Goal: Information Seeking & Learning: Learn about a topic

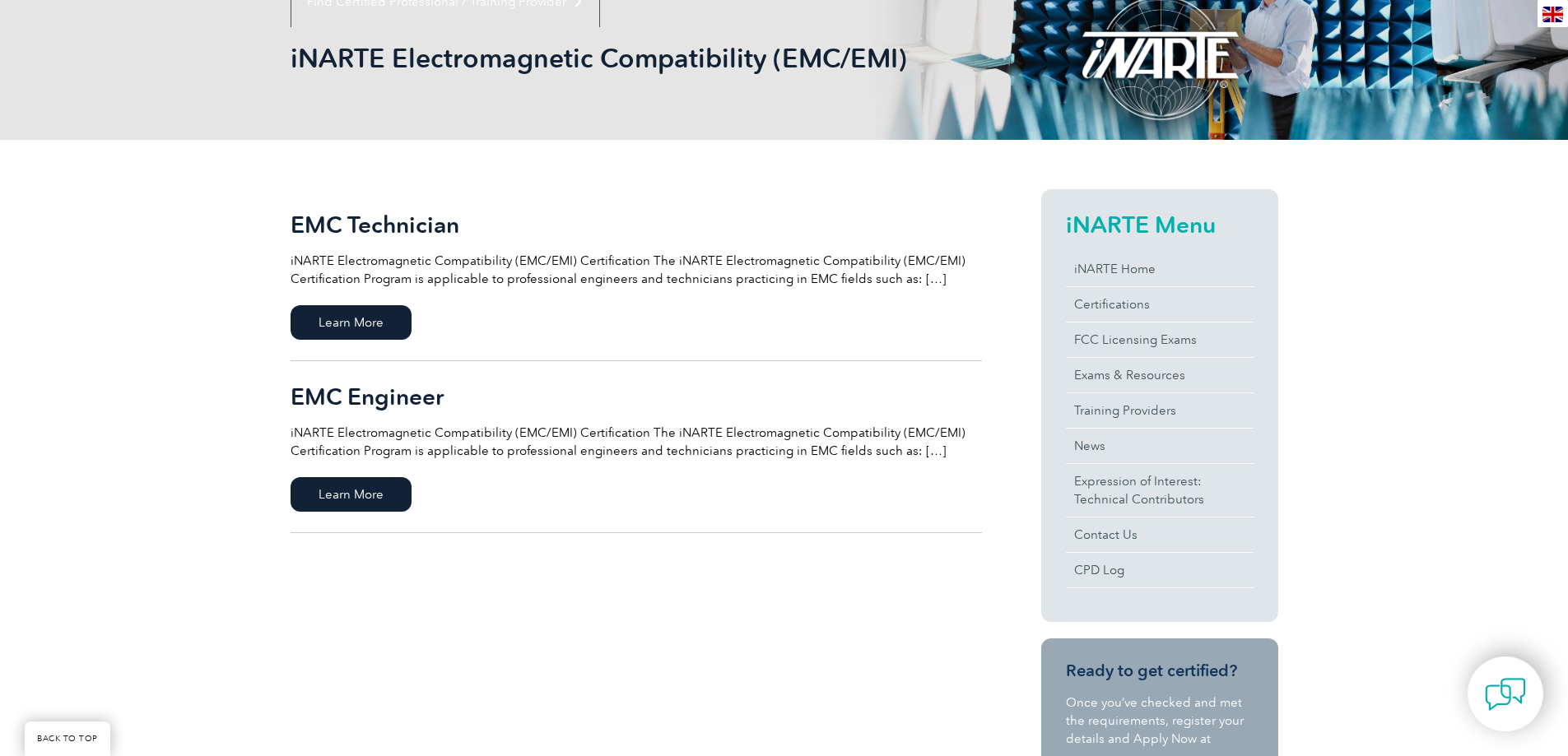
scroll to position [247, 0]
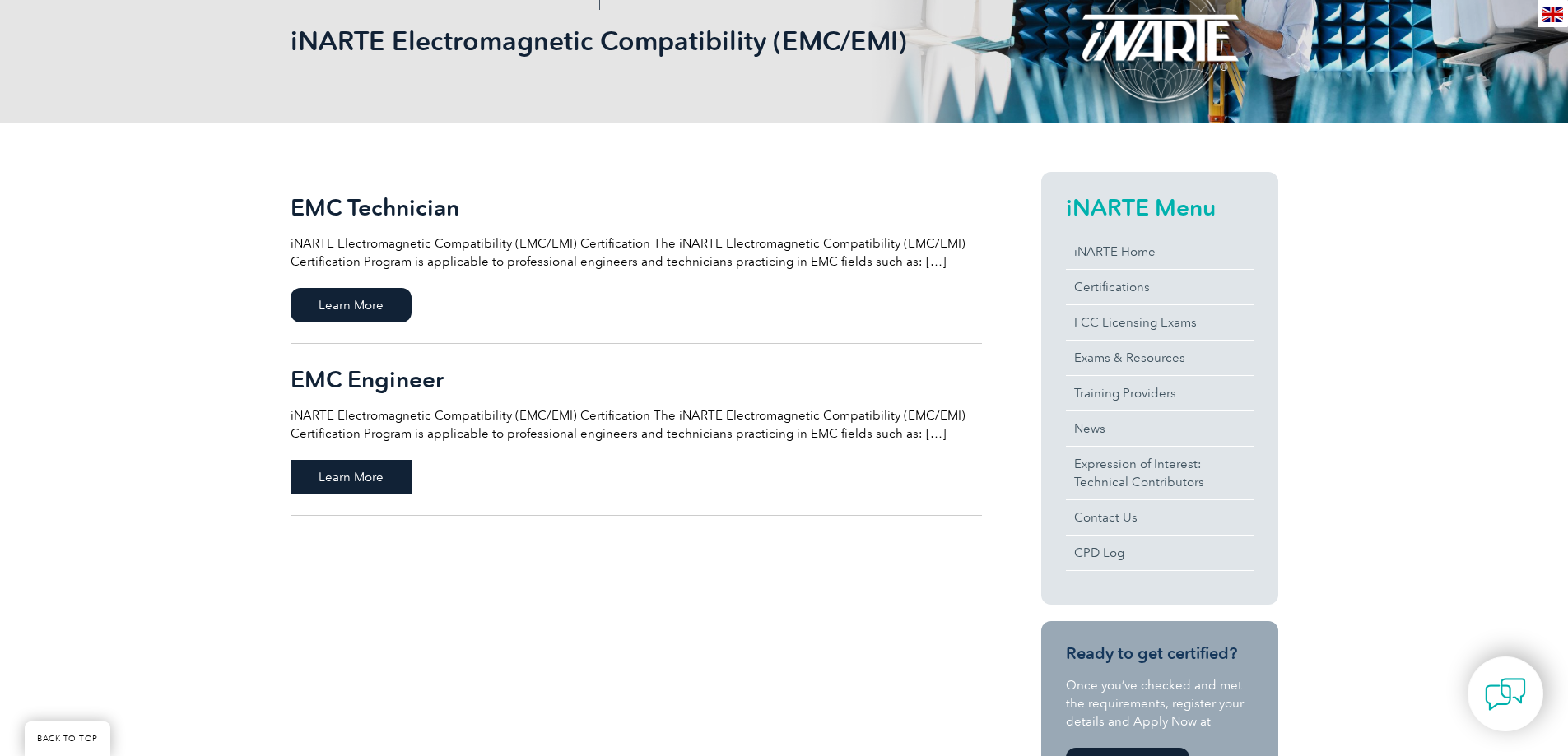
click at [372, 473] on span "Learn More" at bounding box center [351, 477] width 121 height 34
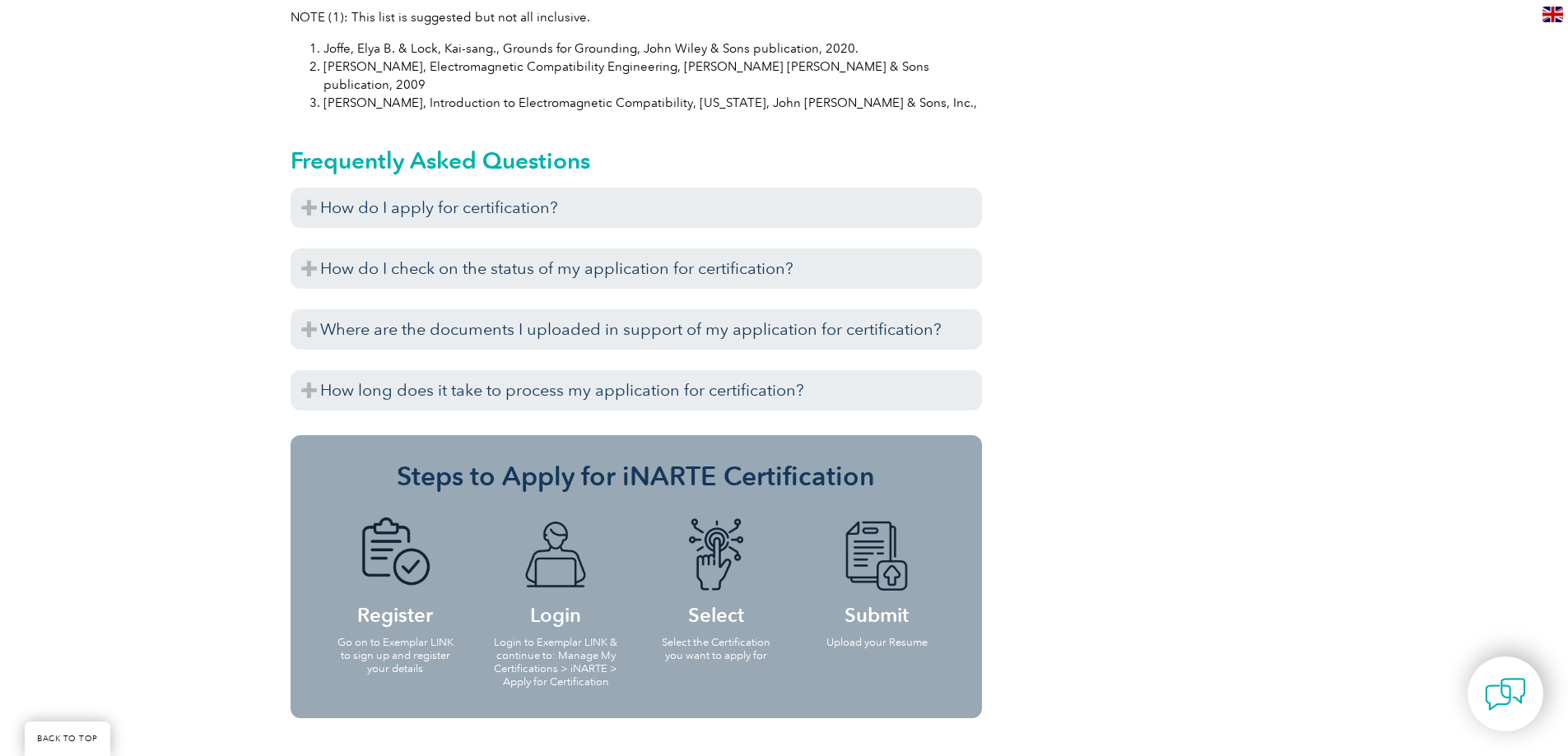
scroll to position [1793, 0]
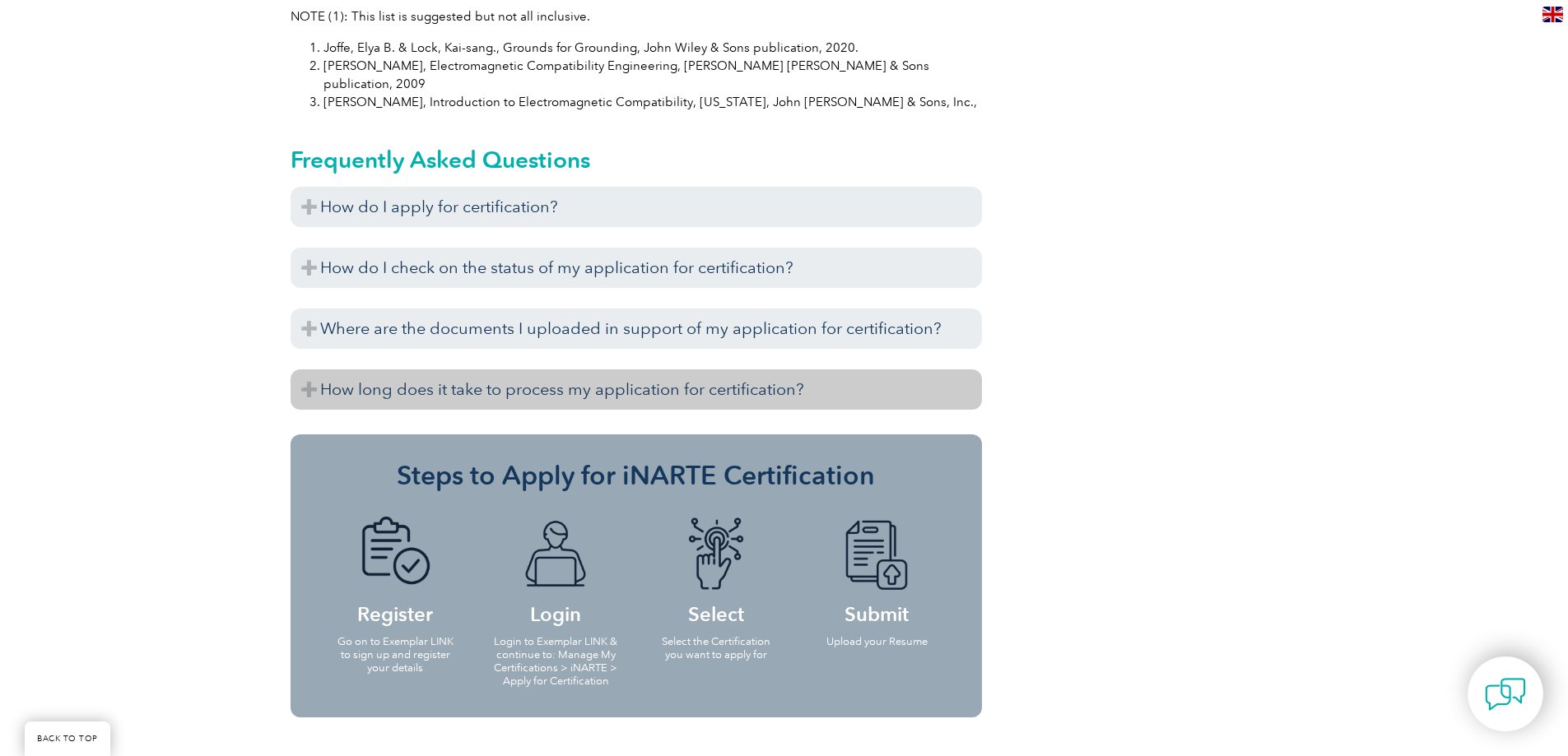
click at [308, 369] on h3 "How long does it take to process my application for certification?" at bounding box center [636, 389] width 691 height 40
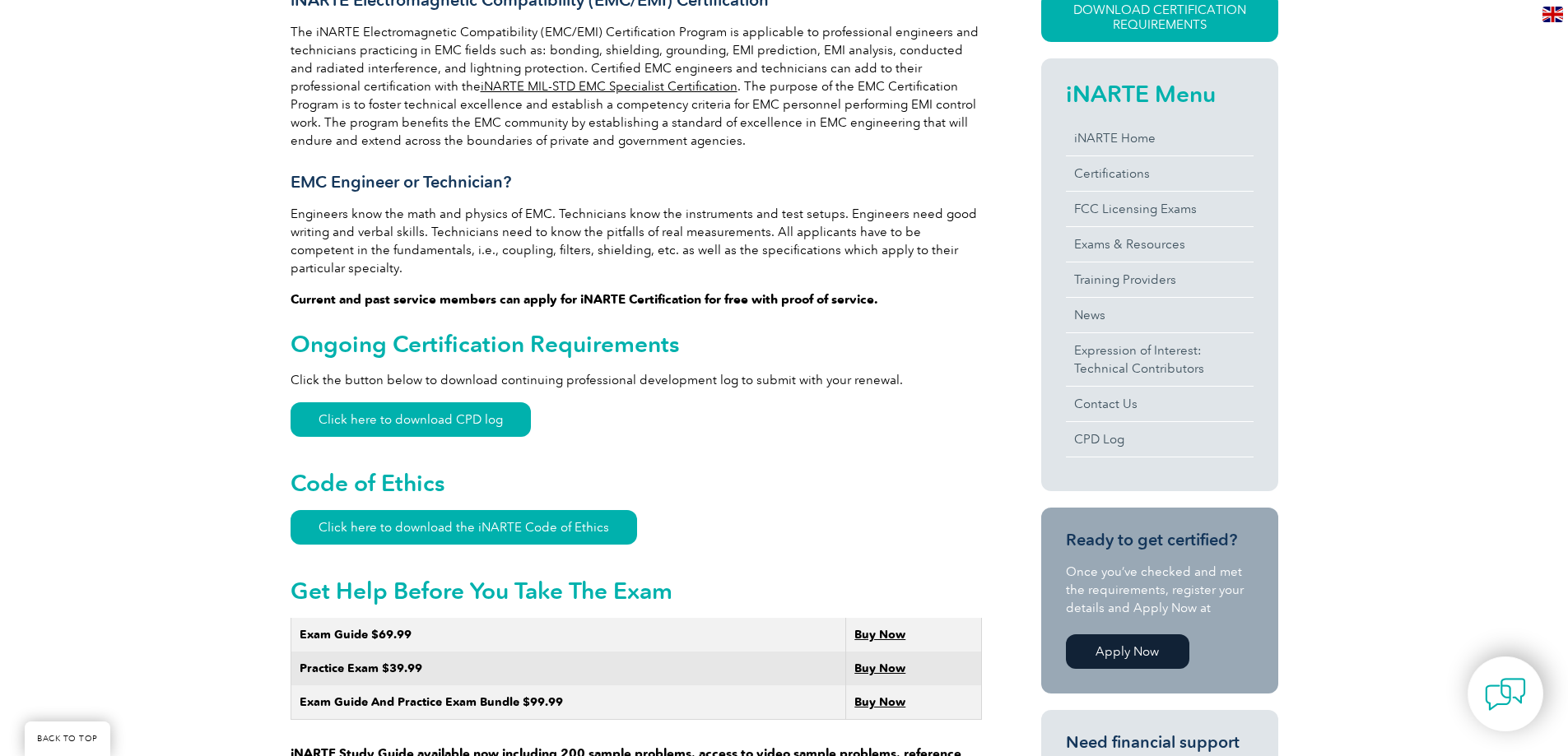
scroll to position [395, 0]
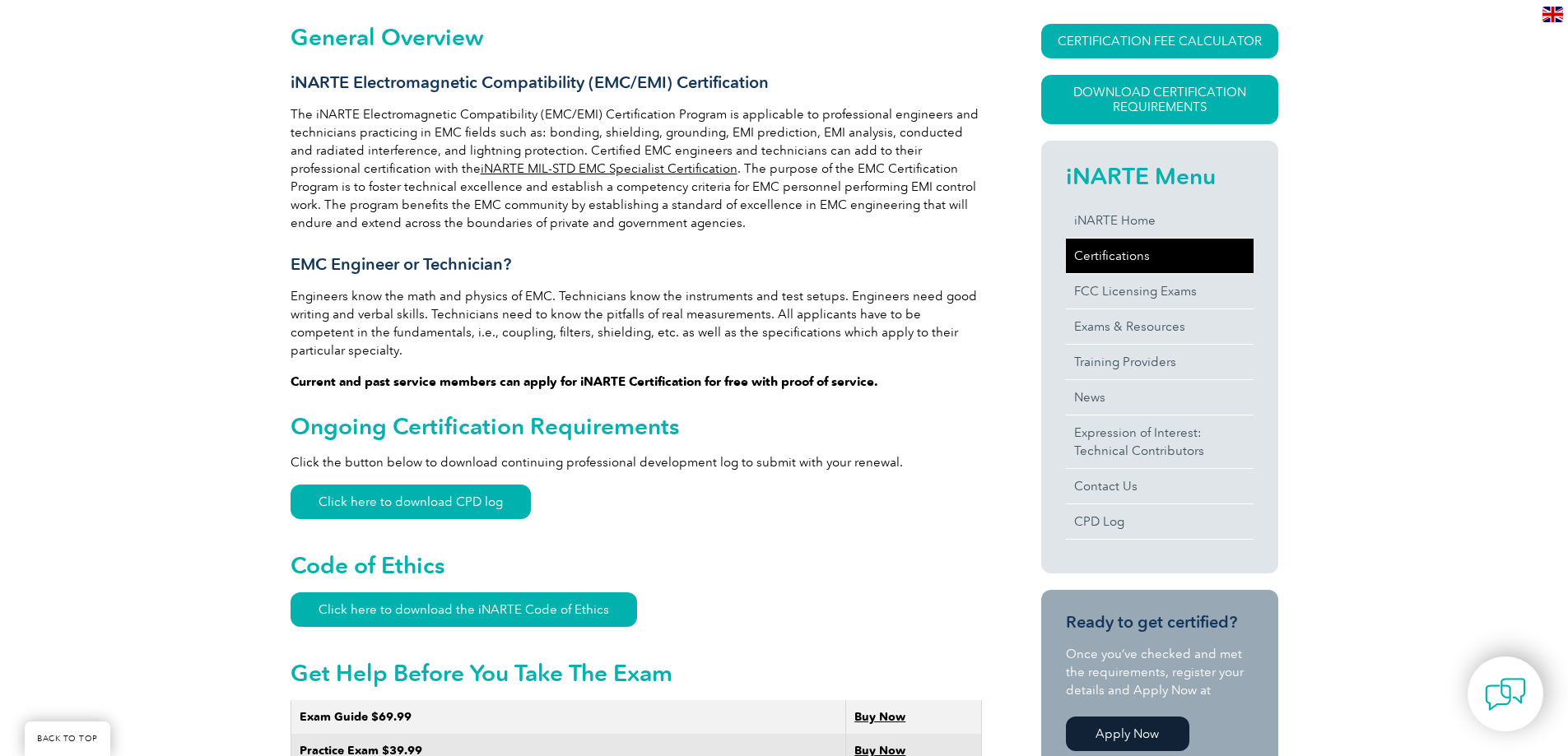
click at [1113, 251] on link "Certifications" at bounding box center [1160, 256] width 187 height 34
click at [1170, 46] on link "CERTIFICATION FEE CALCULATOR" at bounding box center [1160, 41] width 237 height 34
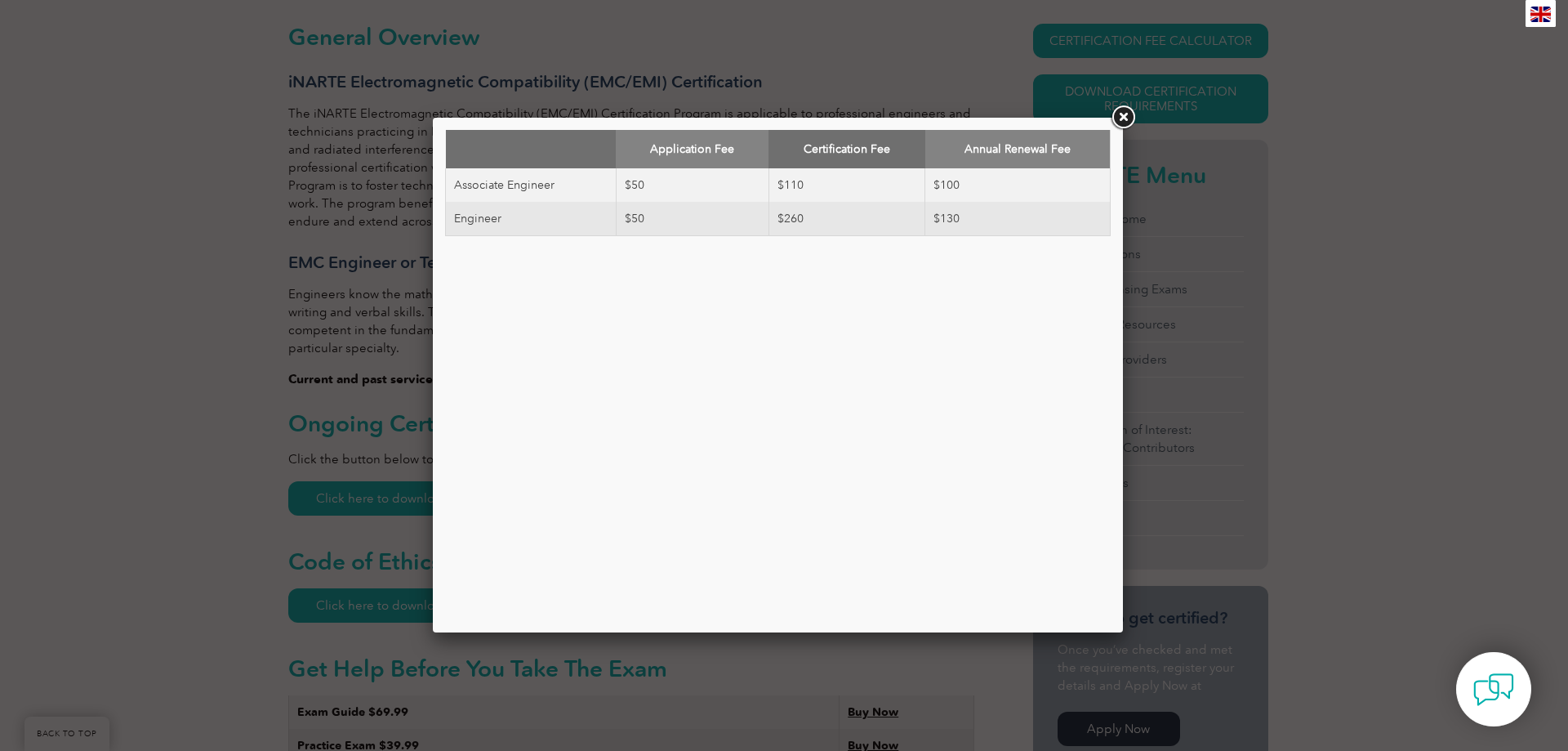
click at [1126, 116] on link at bounding box center [1123, 118] width 29 height 29
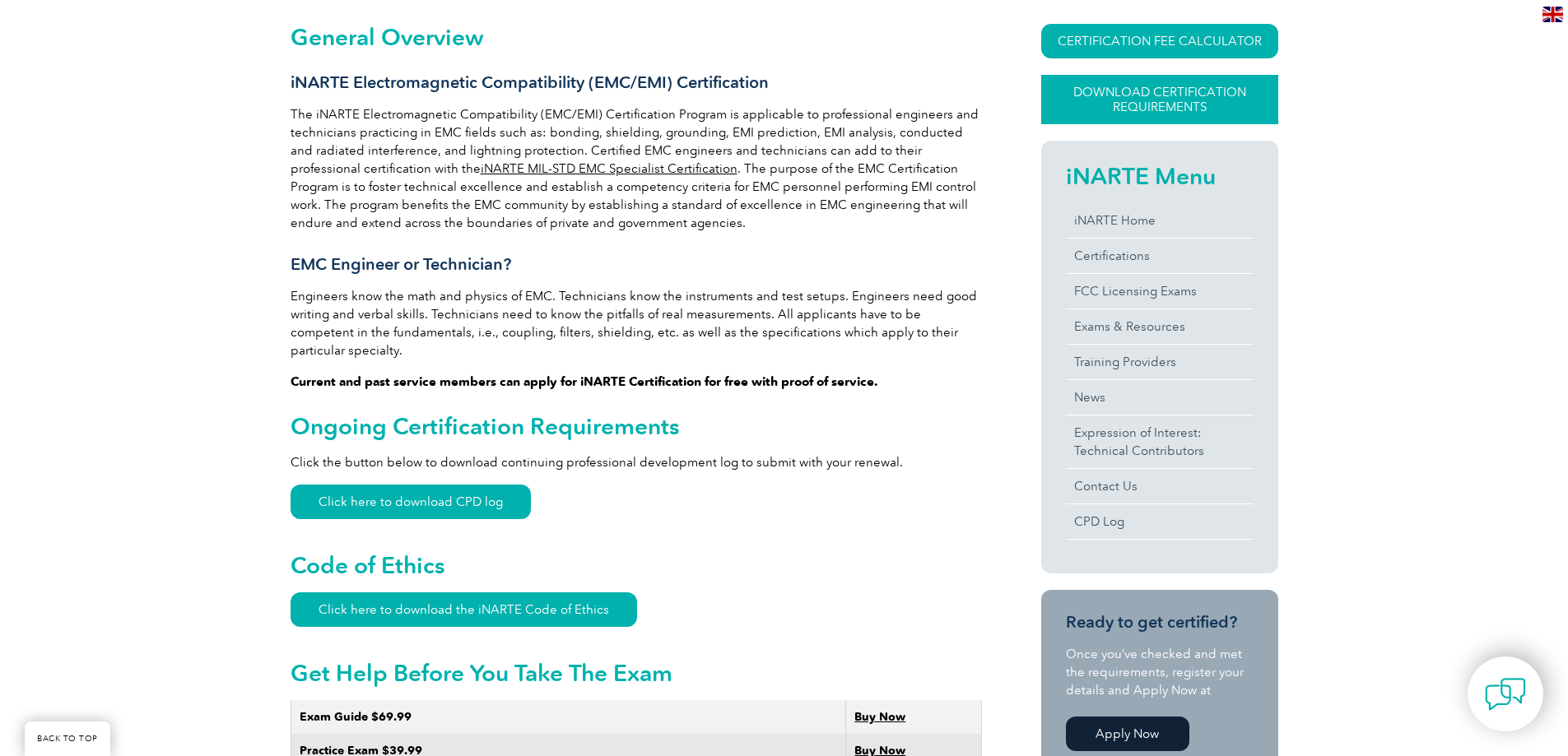
click at [1112, 107] on link "Download Certification Requirements" at bounding box center [1160, 99] width 237 height 49
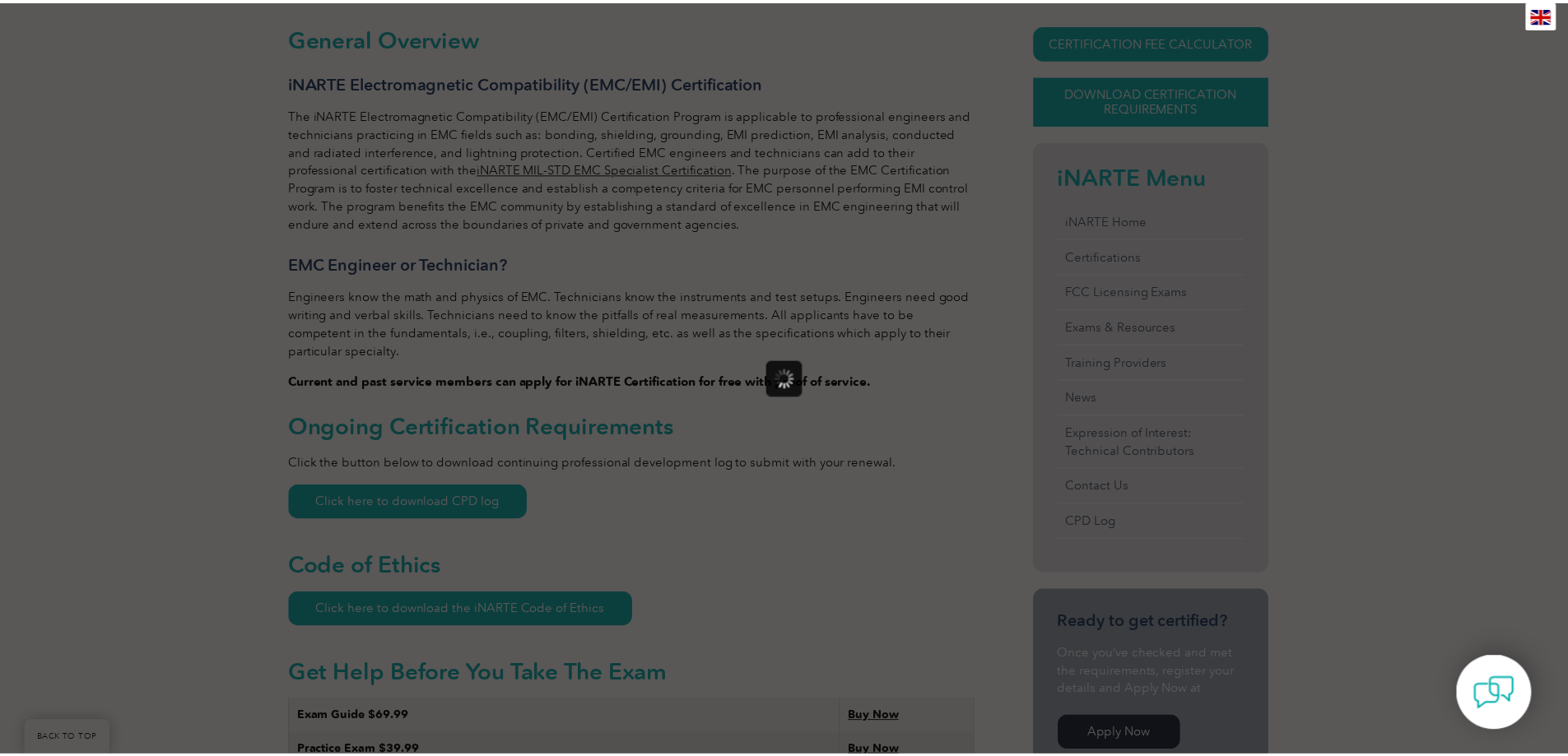
scroll to position [0, 0]
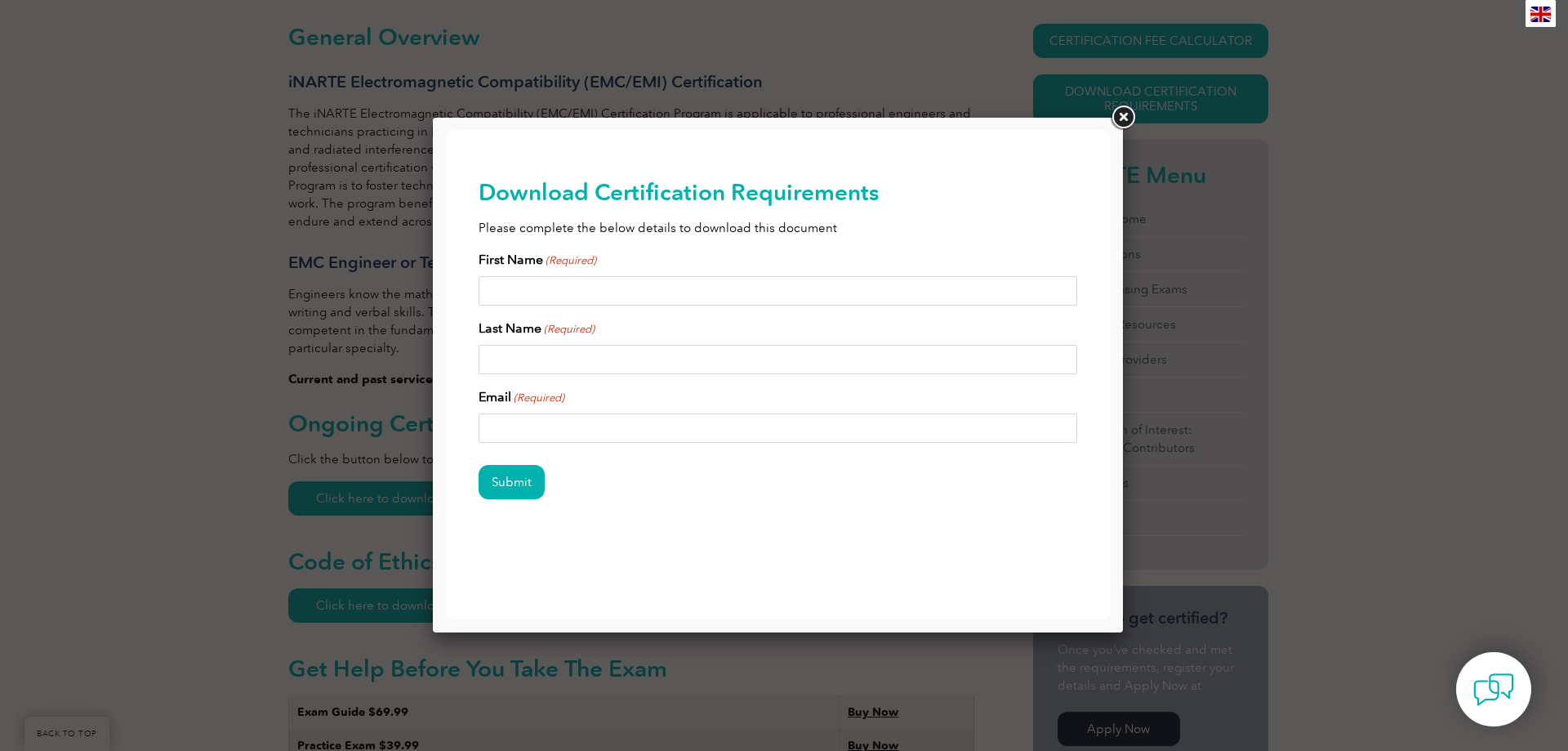
click at [1124, 120] on link at bounding box center [1123, 118] width 29 height 29
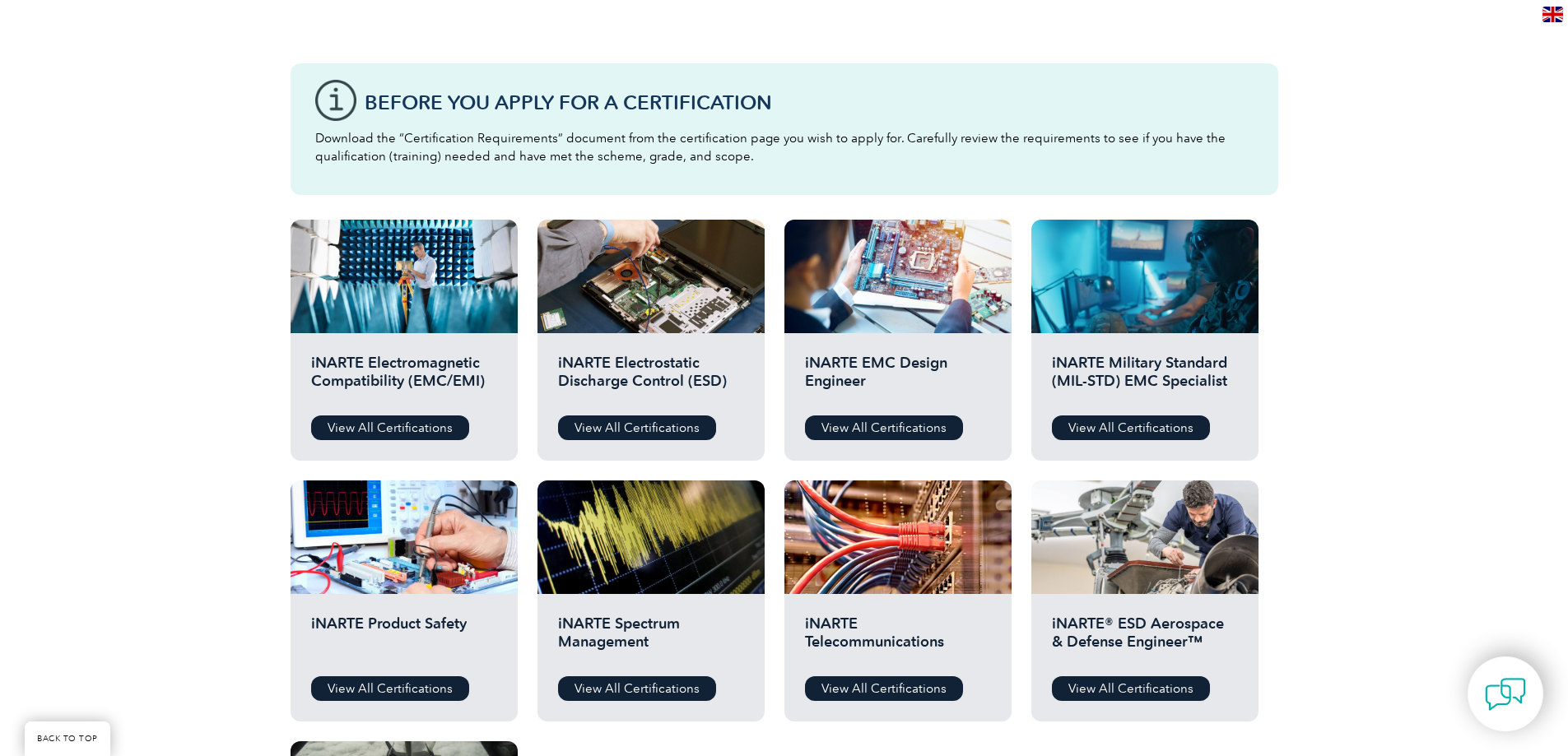
scroll to position [412, 0]
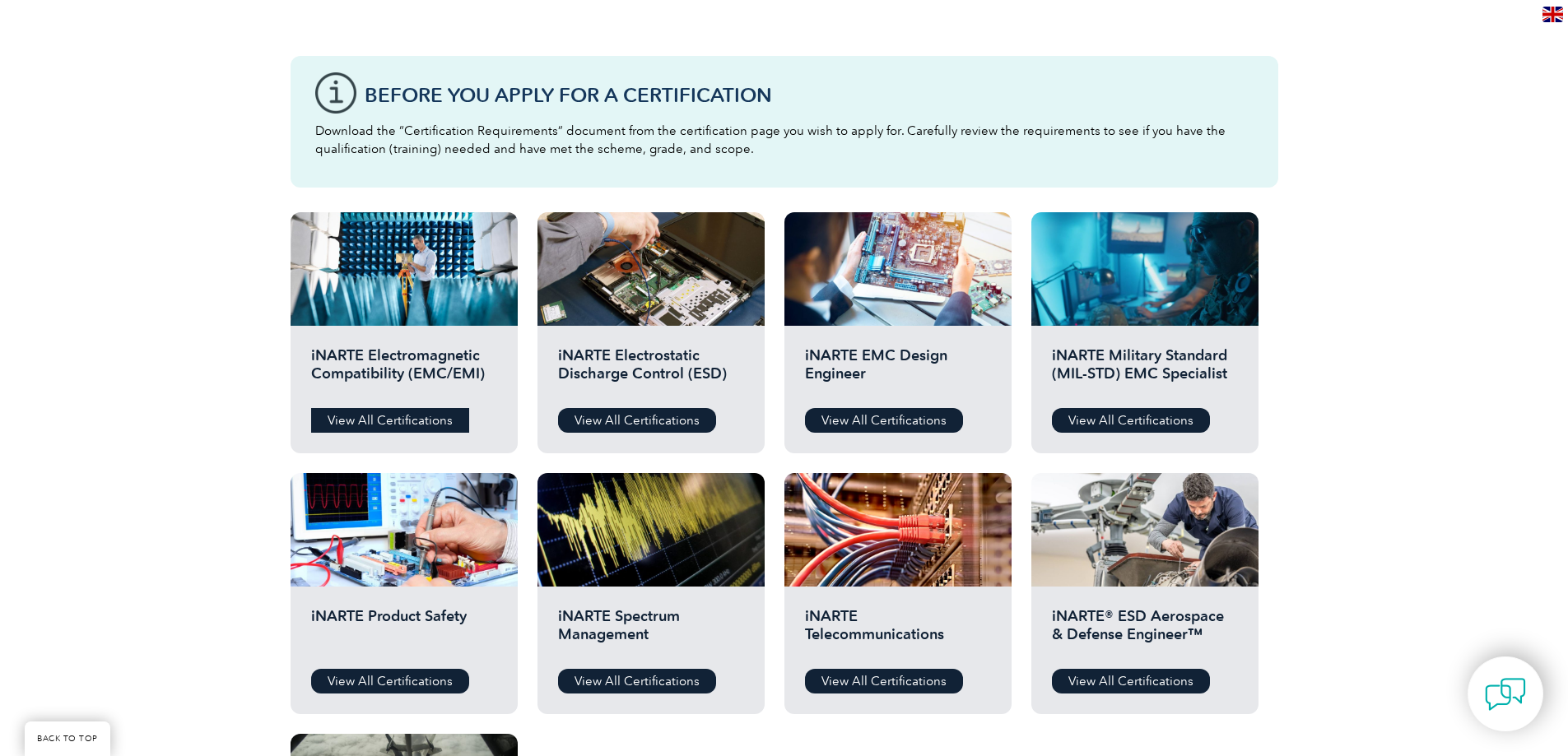
click at [371, 423] on link "View All Certifications" at bounding box center [390, 420] width 158 height 25
click at [872, 419] on link "View All Certifications" at bounding box center [884, 420] width 158 height 25
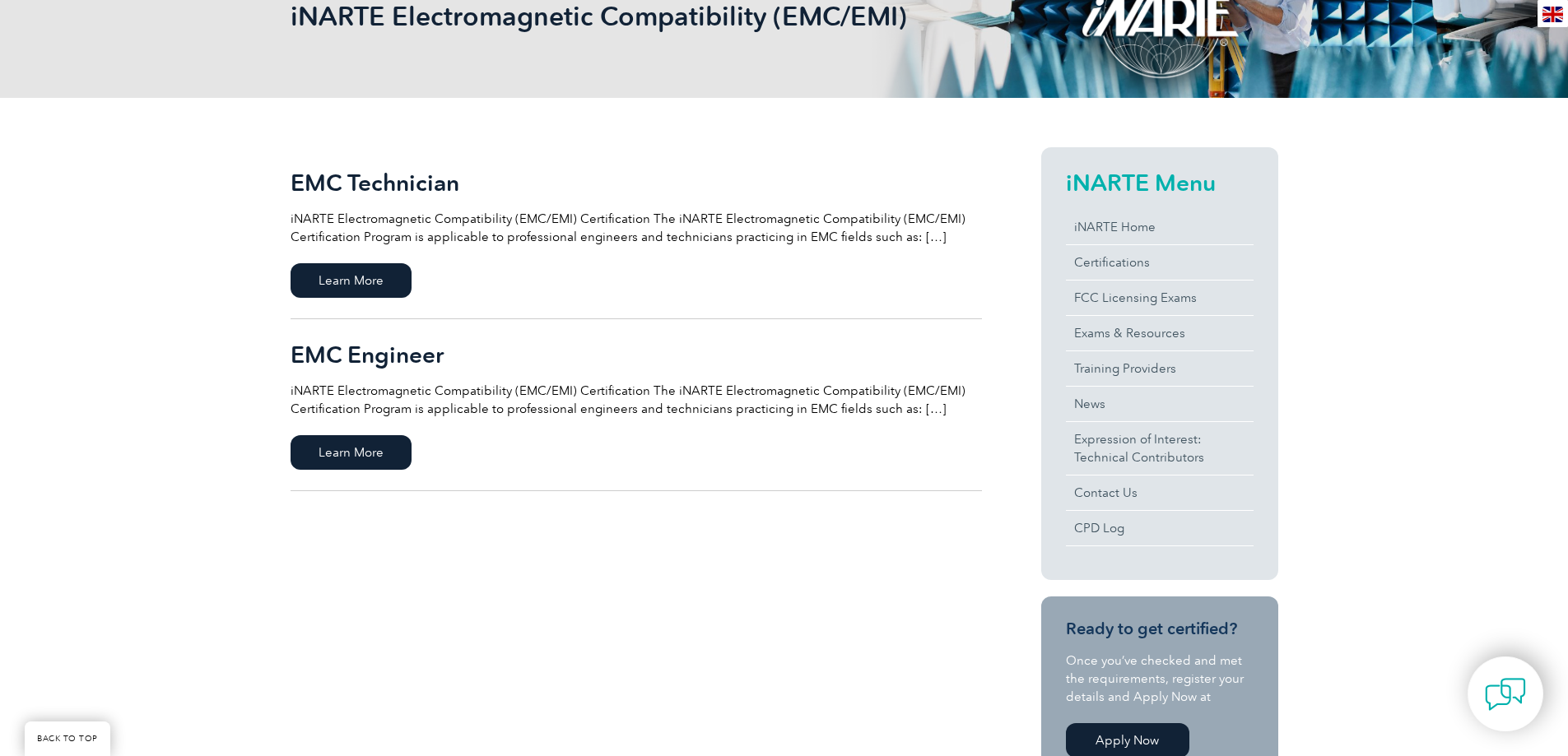
scroll to position [329, 0]
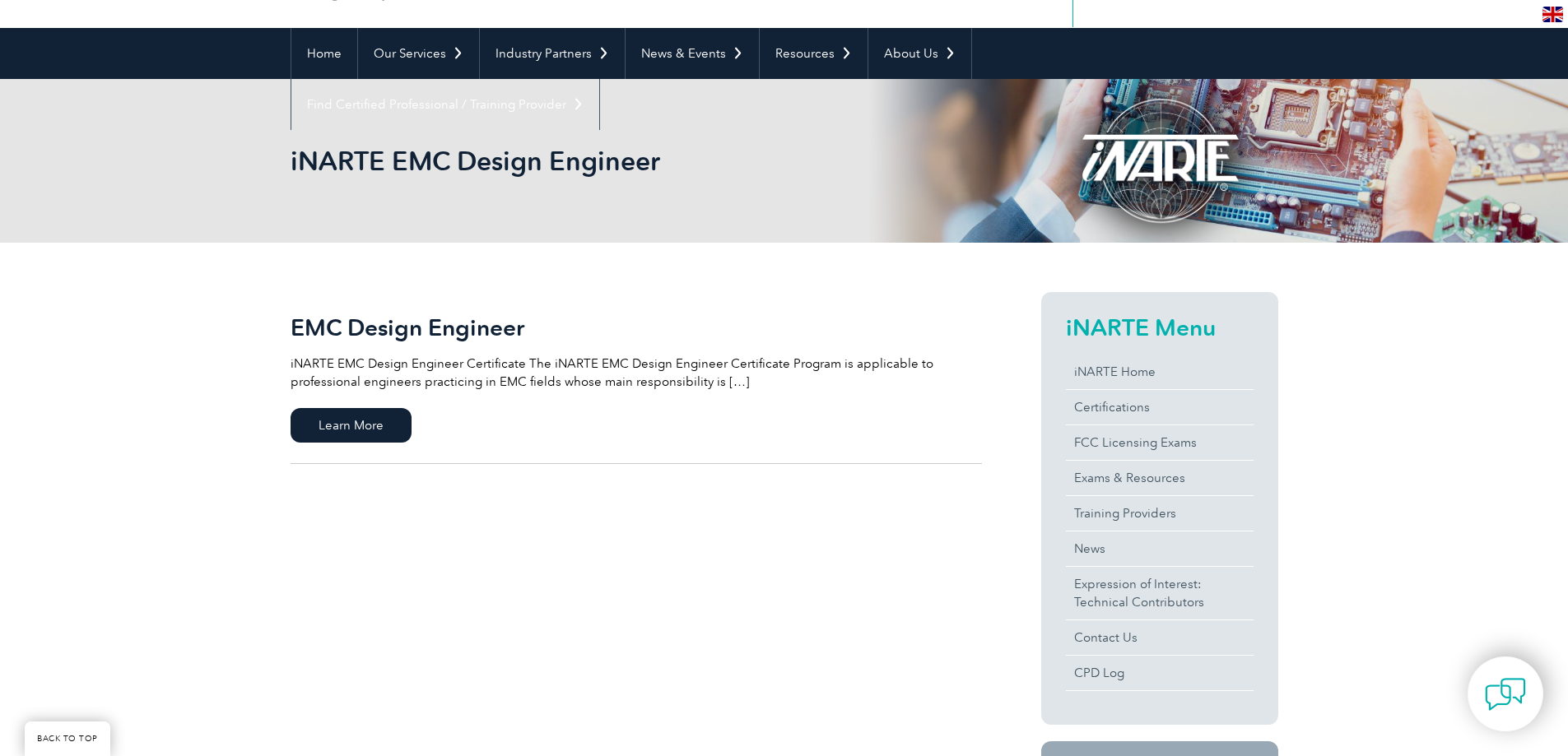
scroll to position [329, 0]
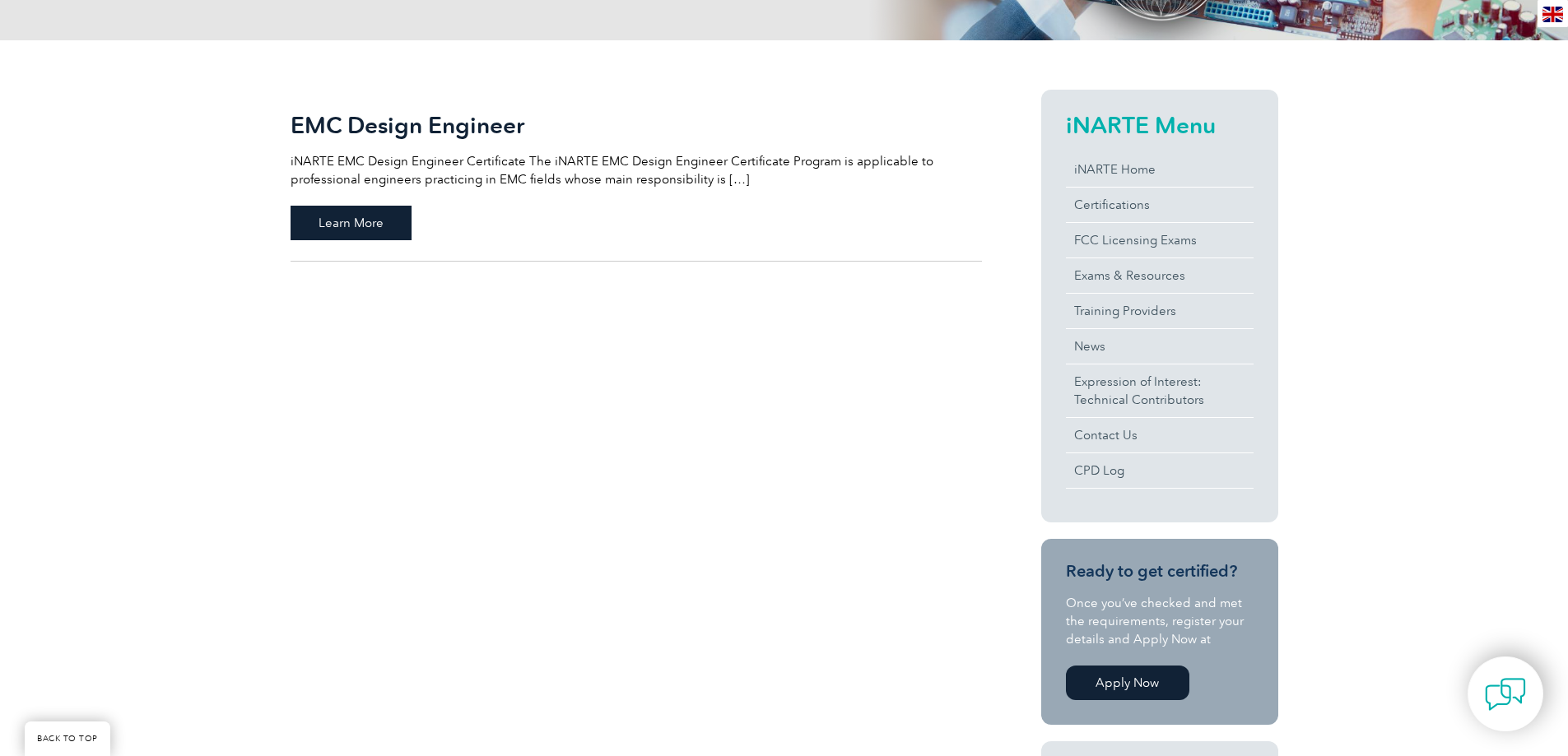
click at [381, 229] on span "Learn More" at bounding box center [351, 223] width 121 height 34
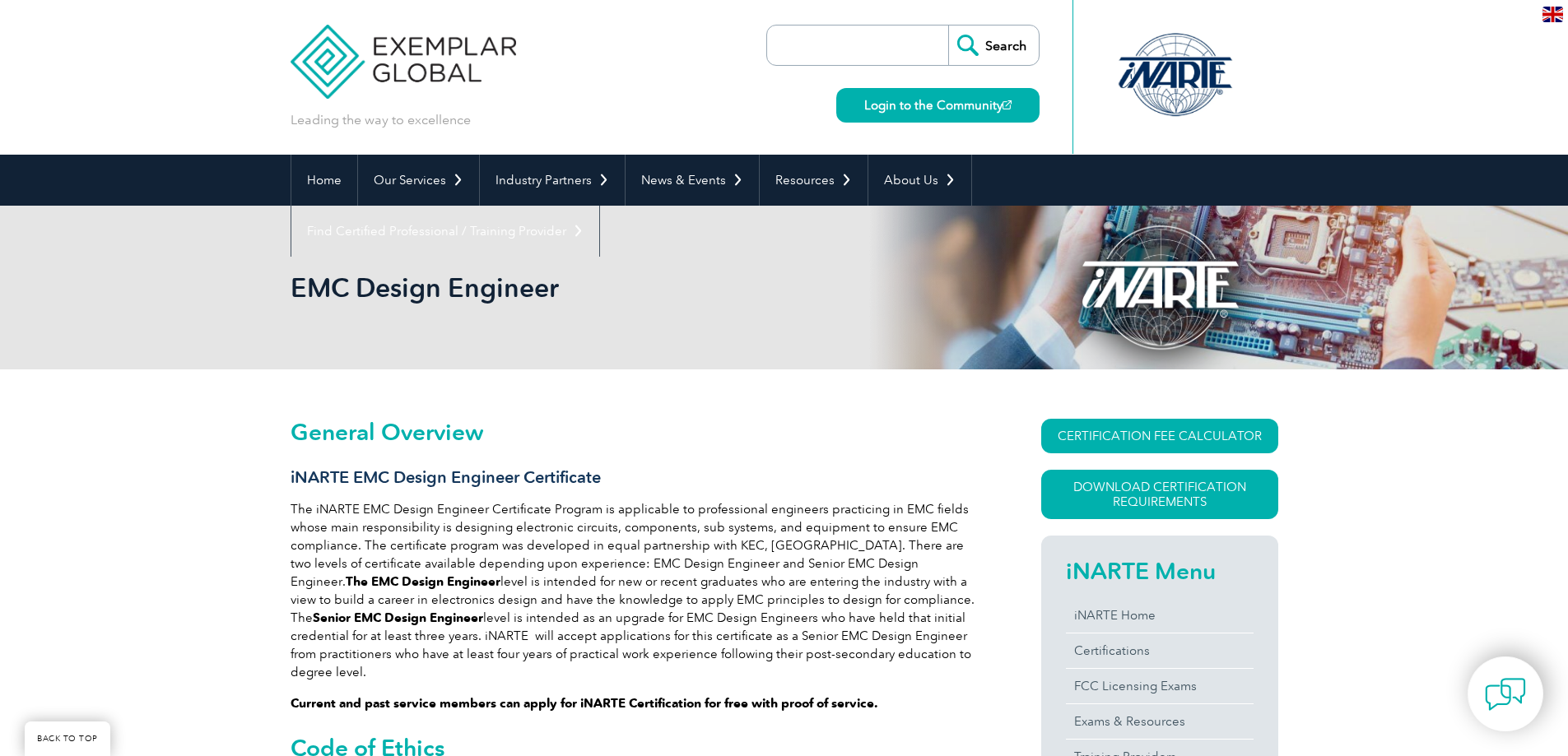
scroll to position [369, 0]
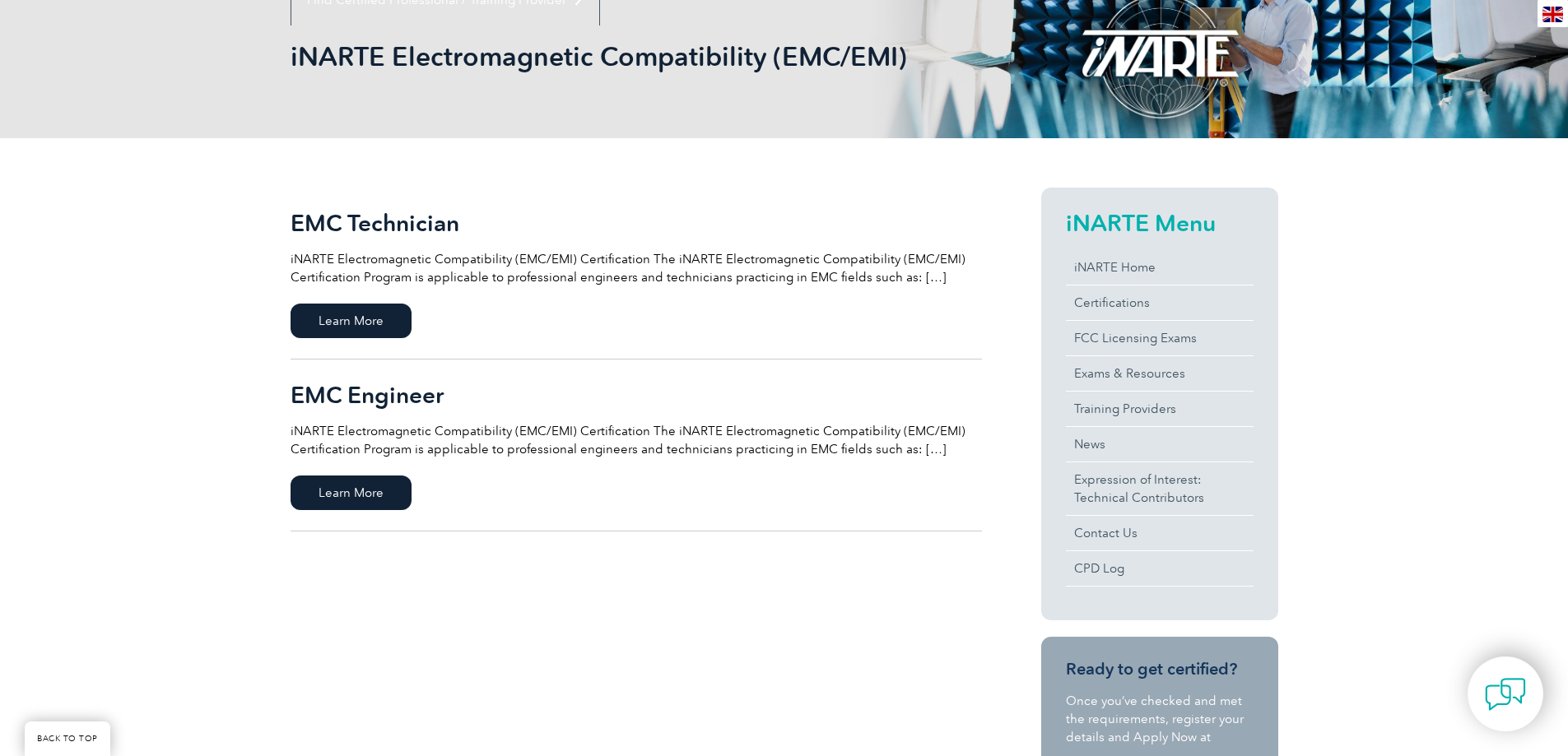
scroll to position [247, 0]
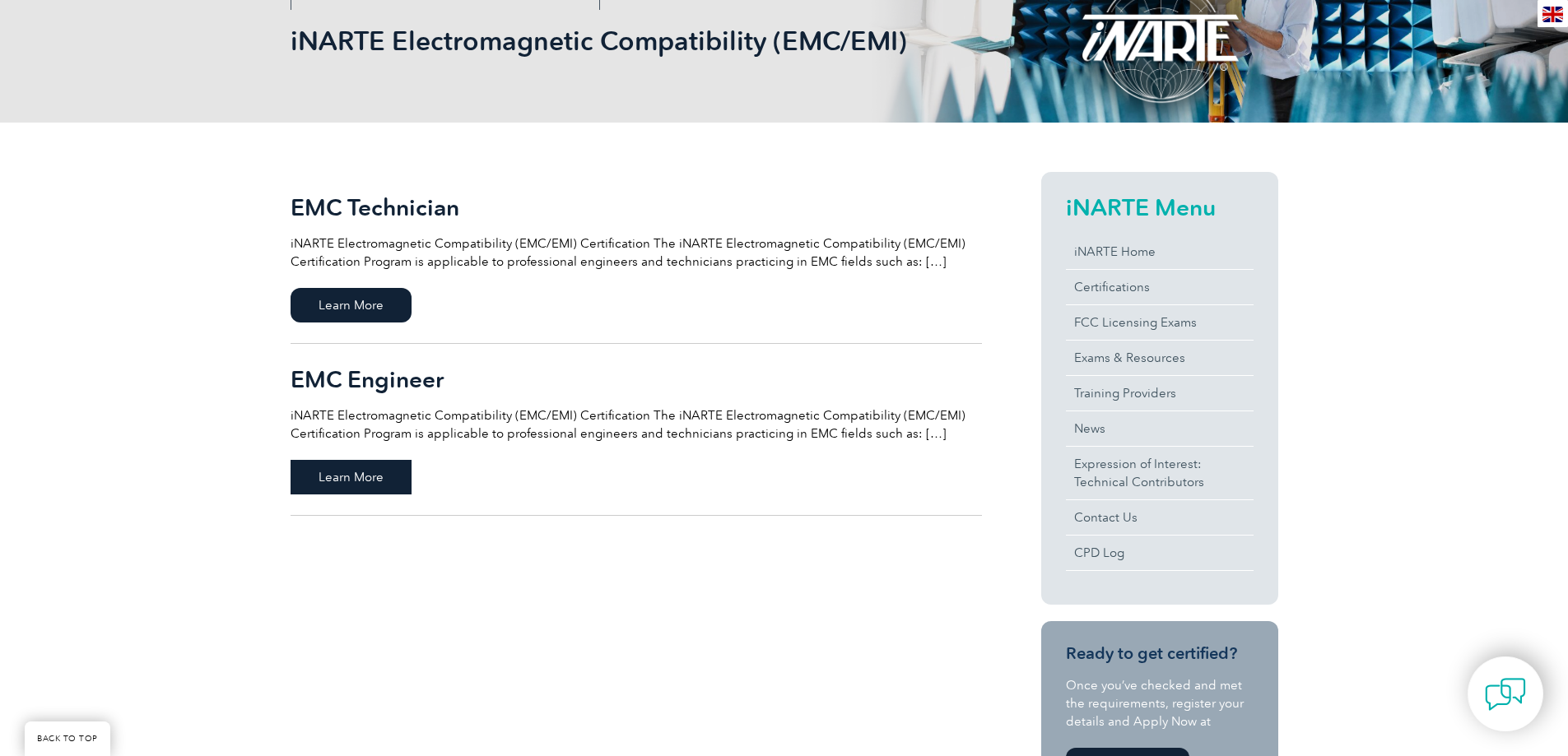
click at [334, 476] on span "Learn More" at bounding box center [351, 477] width 121 height 34
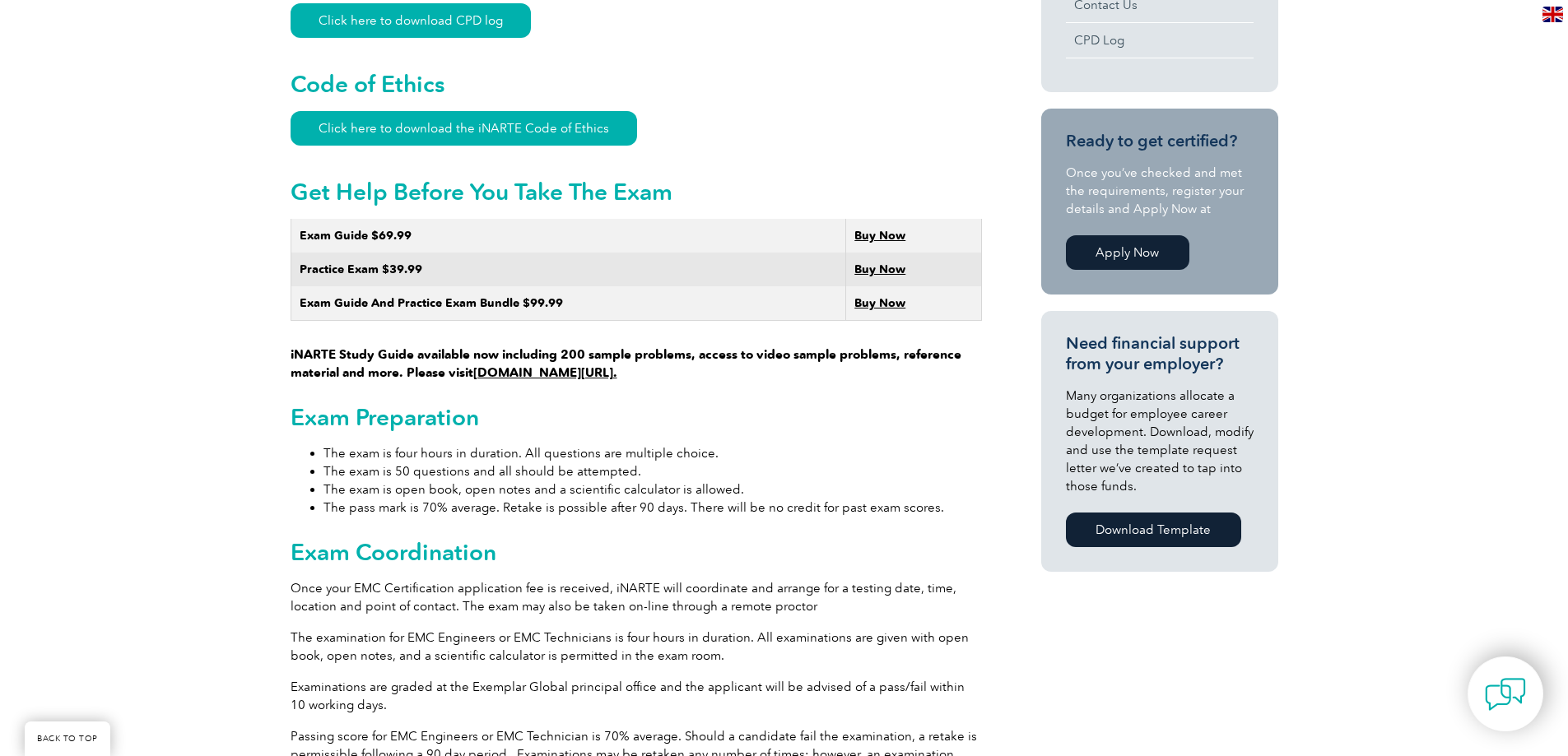
scroll to position [905, 0]
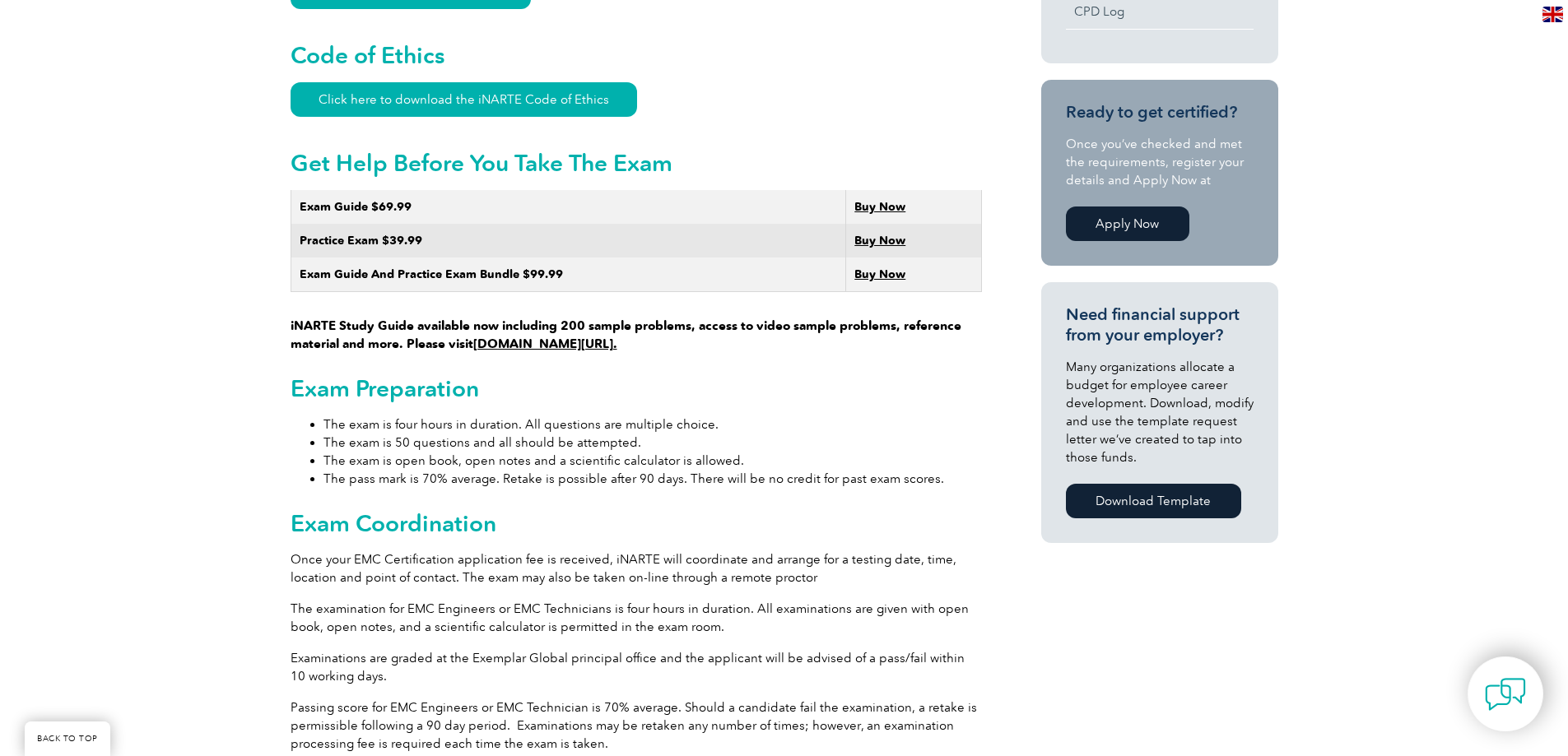
click at [1153, 498] on link "Download Template" at bounding box center [1154, 501] width 175 height 34
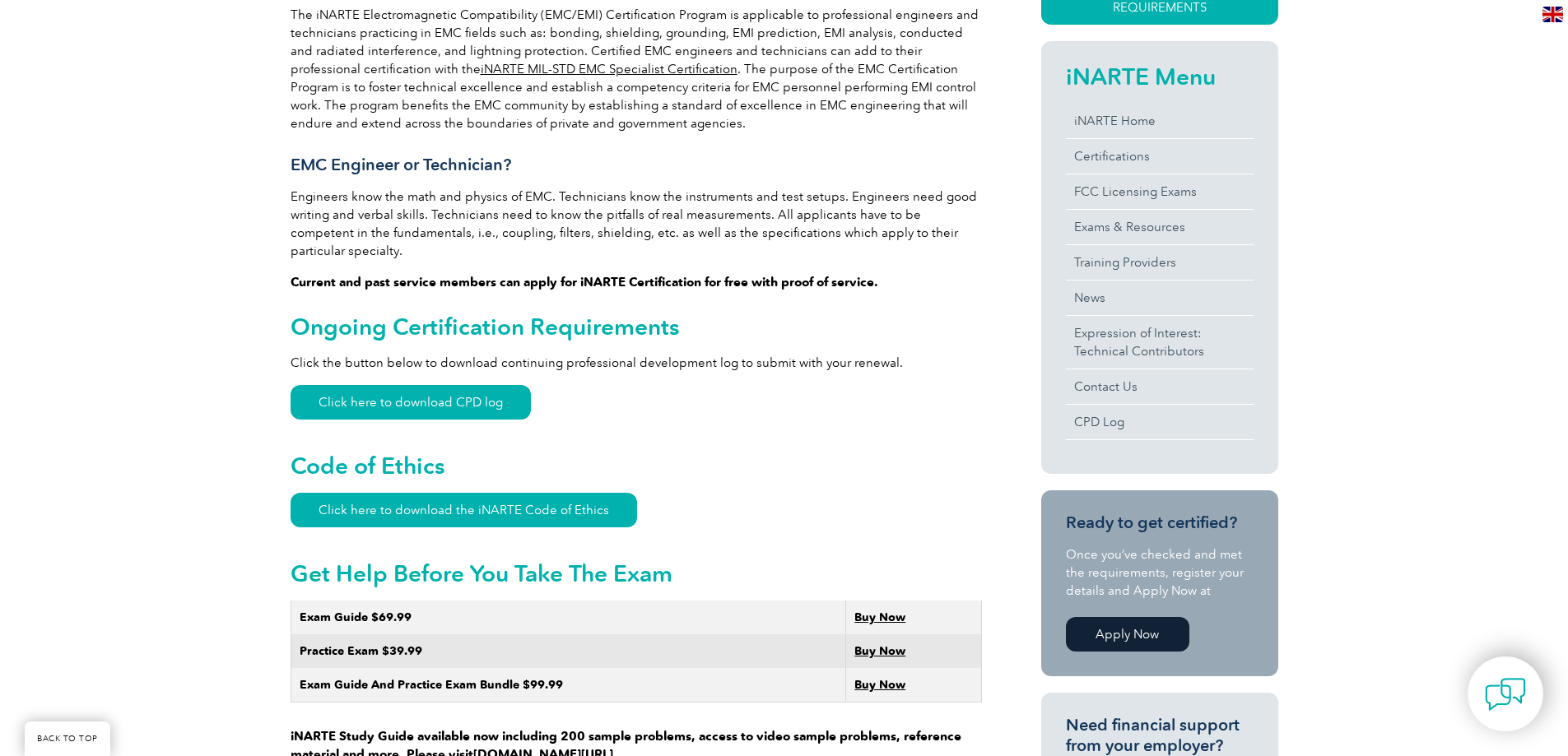
scroll to position [493, 0]
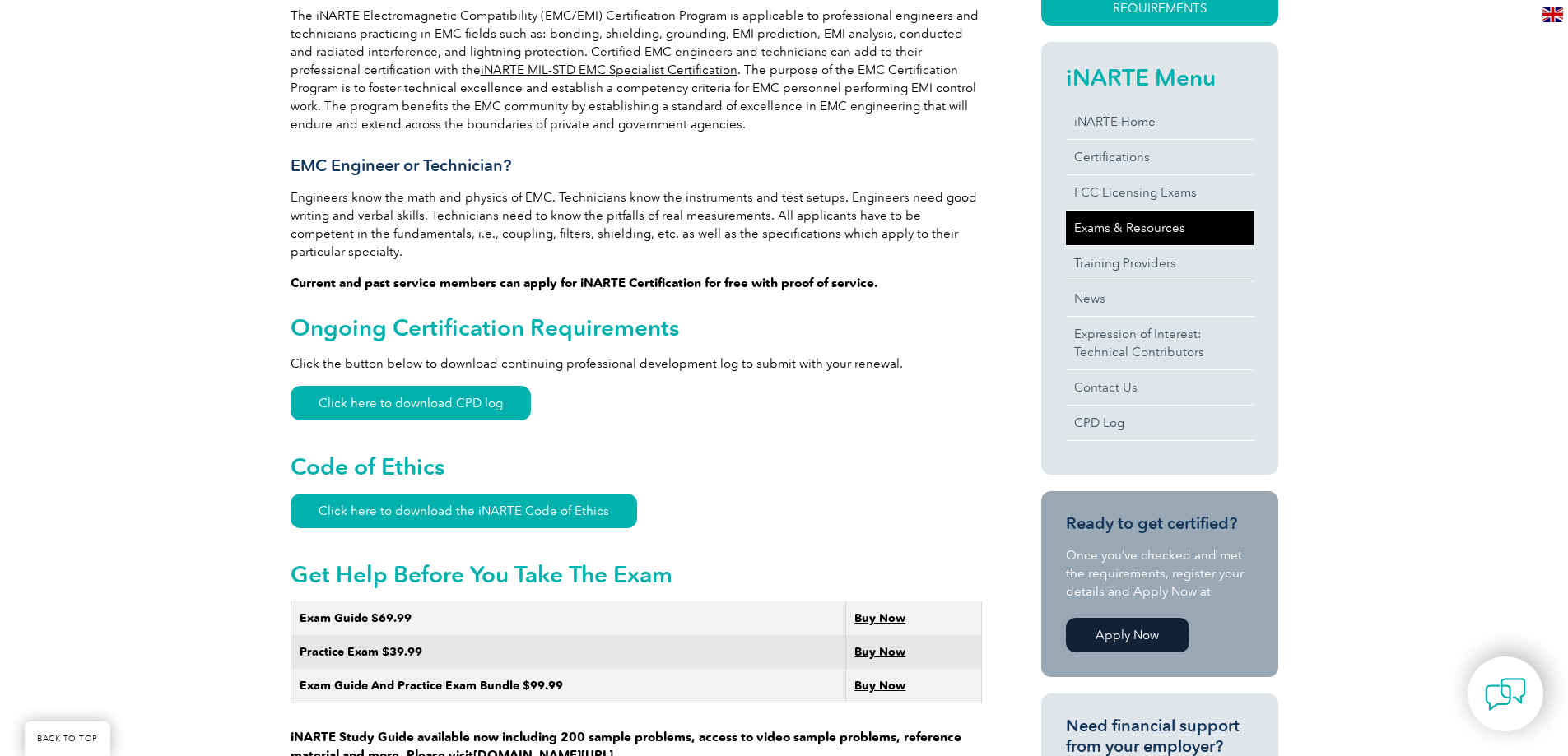
click at [1118, 230] on link "Exams & Resources" at bounding box center [1160, 228] width 187 height 34
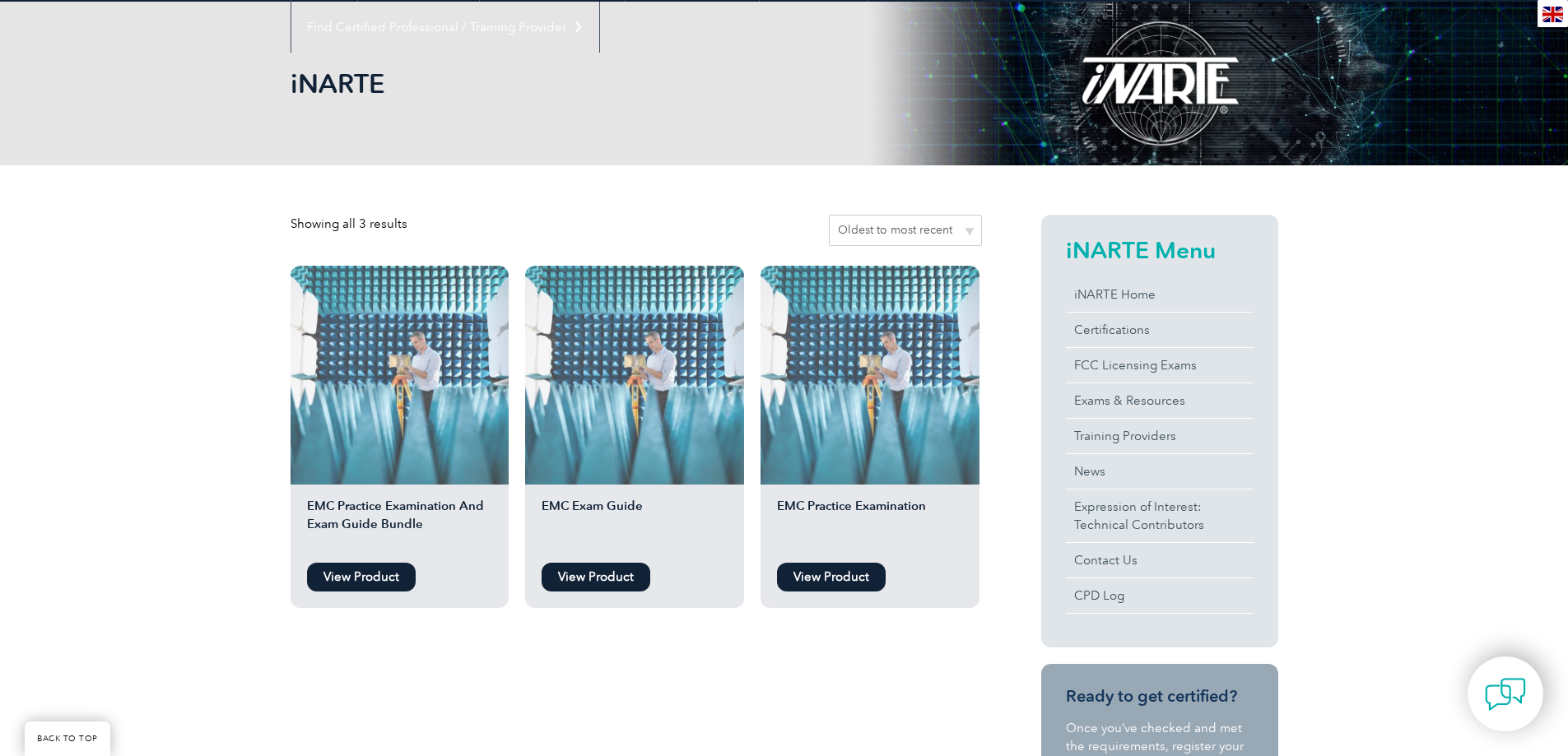
scroll to position [247, 0]
